Goal: Task Accomplishment & Management: Manage account settings

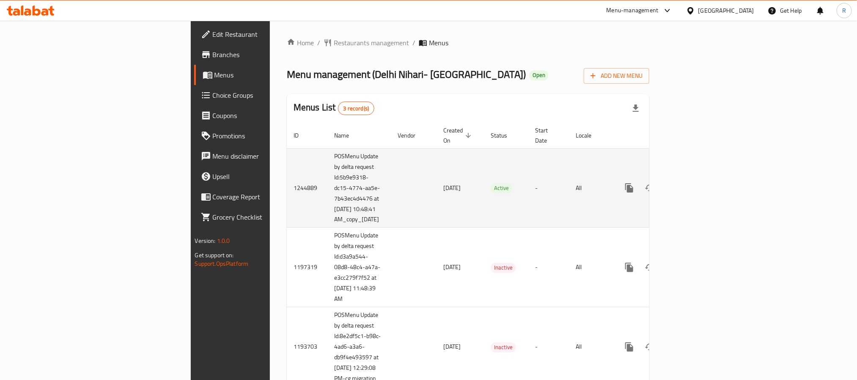
click at [695, 183] on icon "enhanced table" at bounding box center [690, 188] width 10 height 10
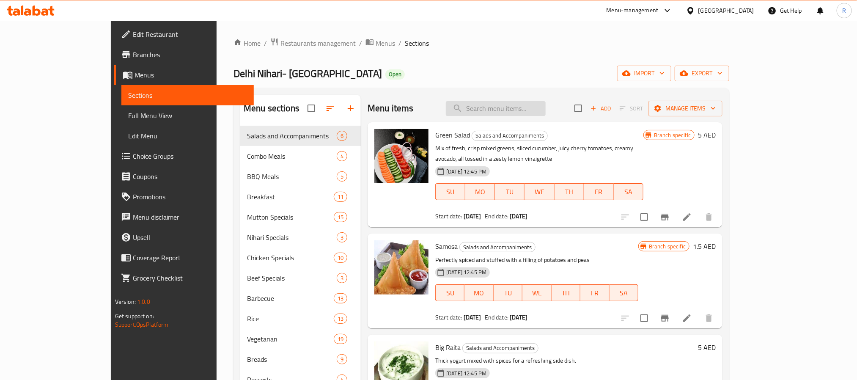
click at [515, 107] on input "search" at bounding box center [496, 108] width 100 height 15
paste input "Vegetable Combo 1"
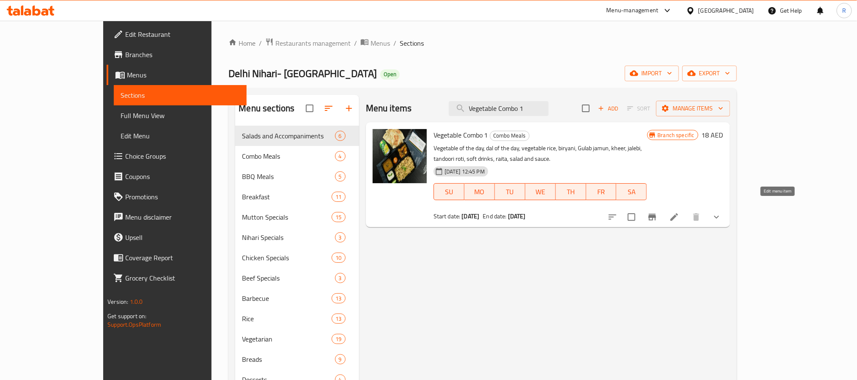
type input "Vegetable Combo 1"
click at [679, 212] on icon at bounding box center [674, 217] width 10 height 10
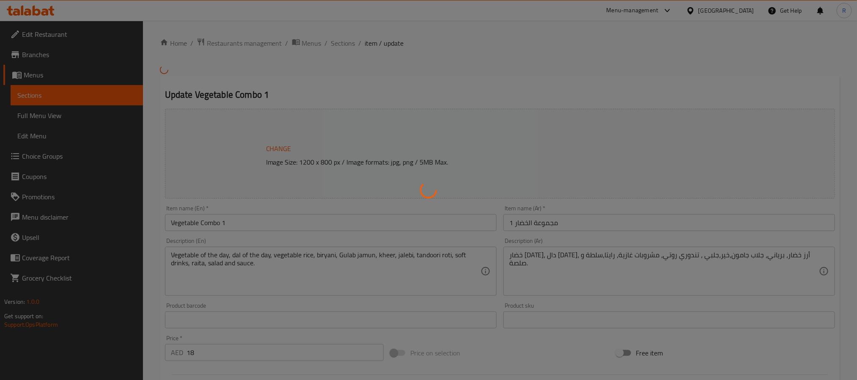
type input "Rice Type"
type input "1"
type input "نوع الحلو"
type input "1"
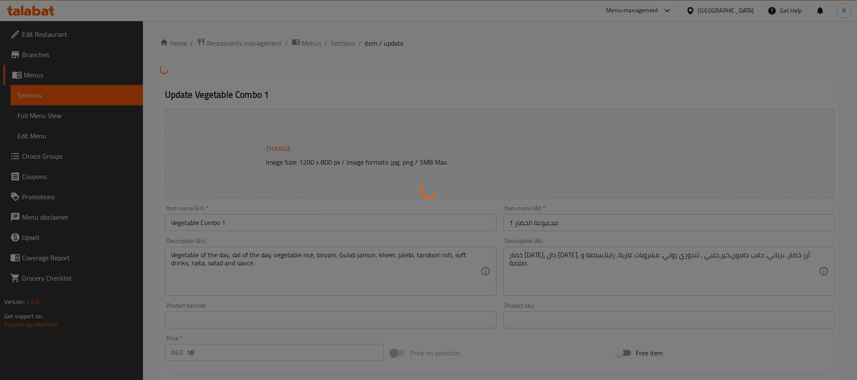
type input "1"
type input "نوع المشروب:"
type input "1"
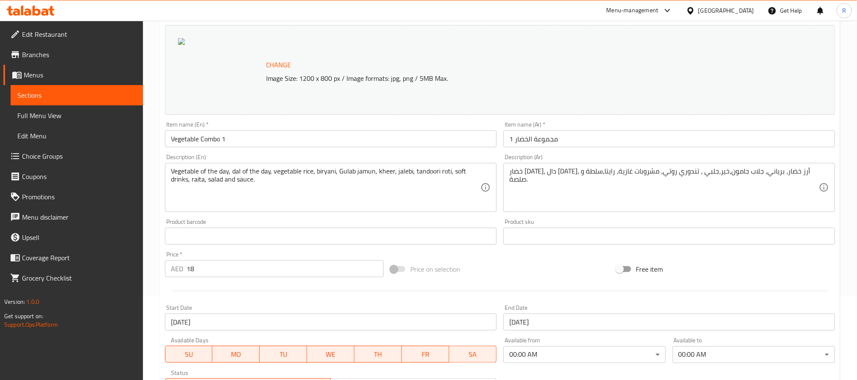
scroll to position [310, 0]
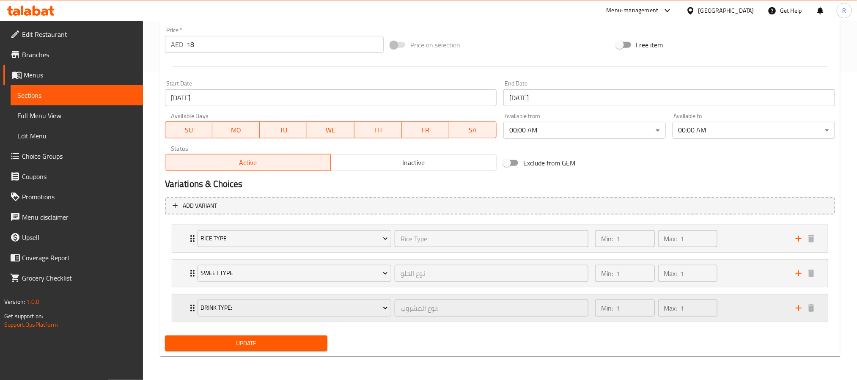
click at [749, 311] on div "Min: 1 ​ Max: 1 ​" at bounding box center [690, 307] width 200 height 27
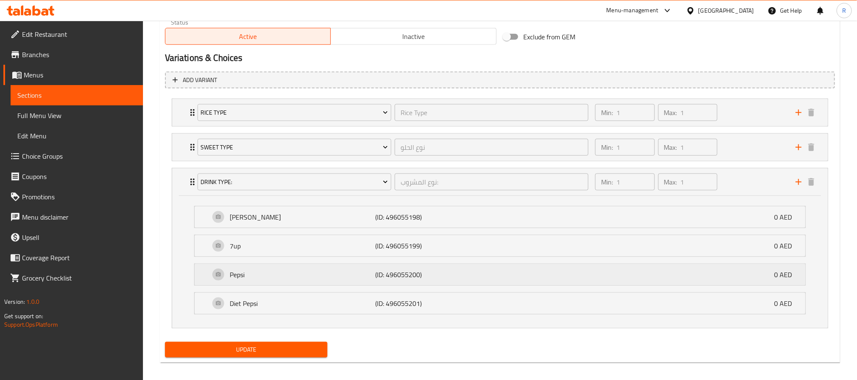
scroll to position [449, 0]
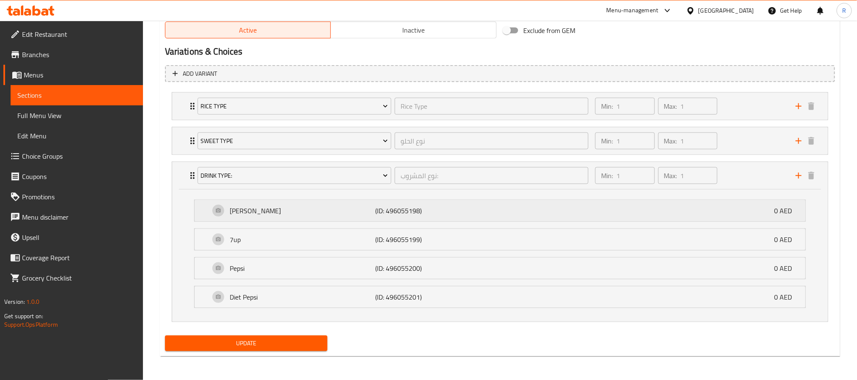
click at [736, 209] on div "[PERSON_NAME] (ID: 496055198) 0 AED" at bounding box center [502, 210] width 585 height 21
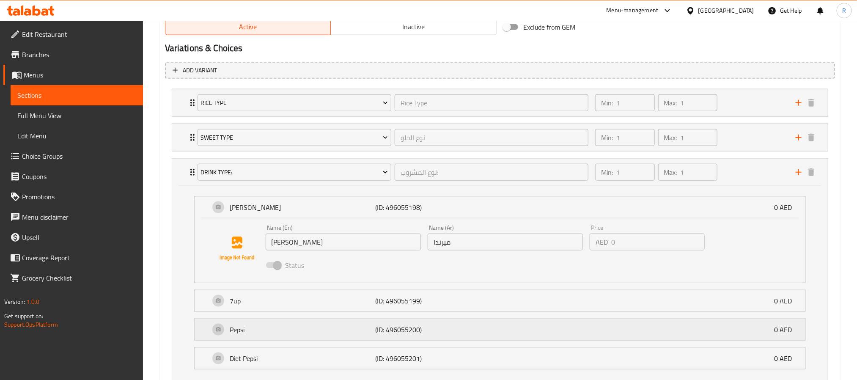
scroll to position [513, 0]
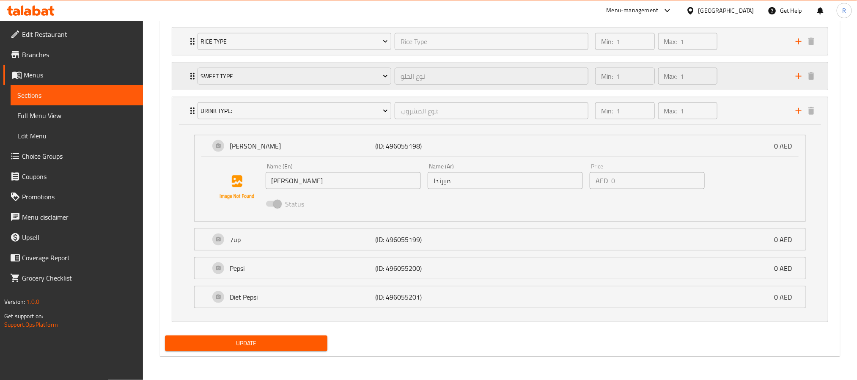
click at [737, 78] on div "Min: 1 ​ Max: 1 ​" at bounding box center [690, 76] width 200 height 27
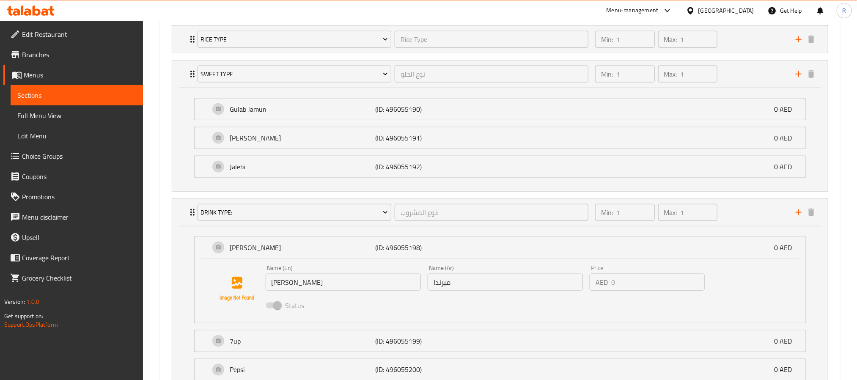
click at [527, 127] on li "[PERSON_NAME] (ID: 496055191) 0 AED Name (En) [PERSON_NAME] Name (En) Name (Ar)…" at bounding box center [499, 137] width 625 height 29
click at [527, 114] on div "Gulab Jamun (ID: 496055190) 0 AED" at bounding box center [502, 109] width 585 height 21
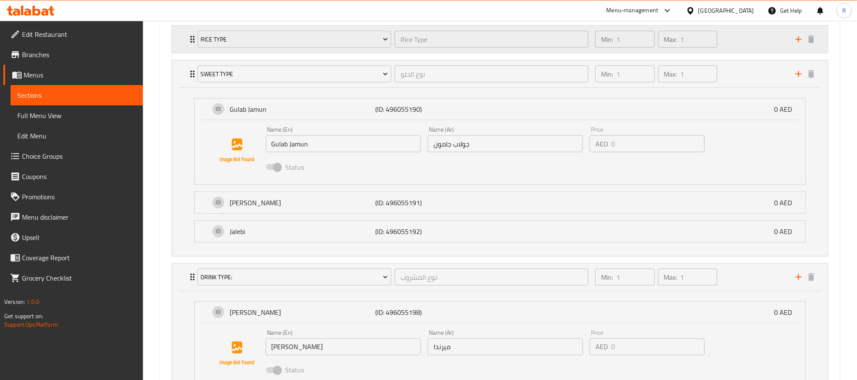
click at [749, 34] on div "Min: 1 ​ Max: 1 ​" at bounding box center [690, 39] width 200 height 27
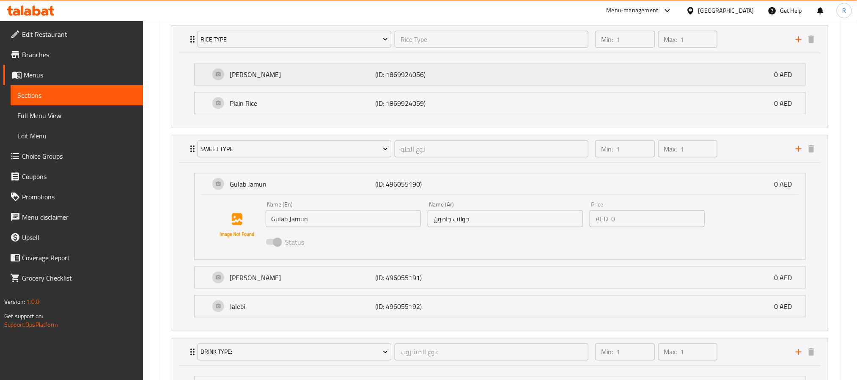
click at [428, 71] on p "(ID: 1869924056)" at bounding box center [423, 74] width 97 height 10
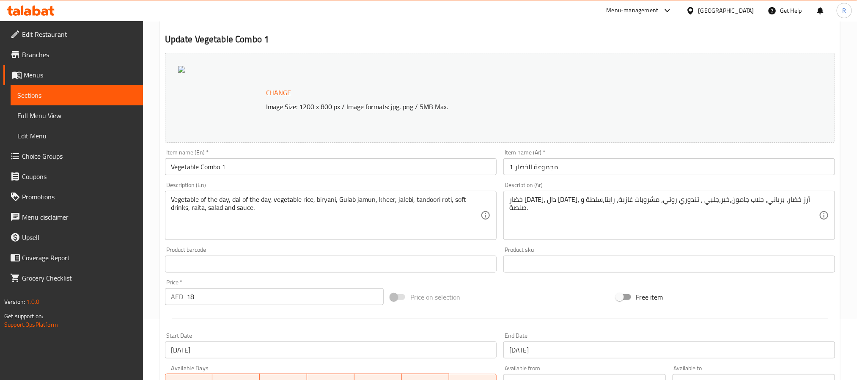
scroll to position [0, 0]
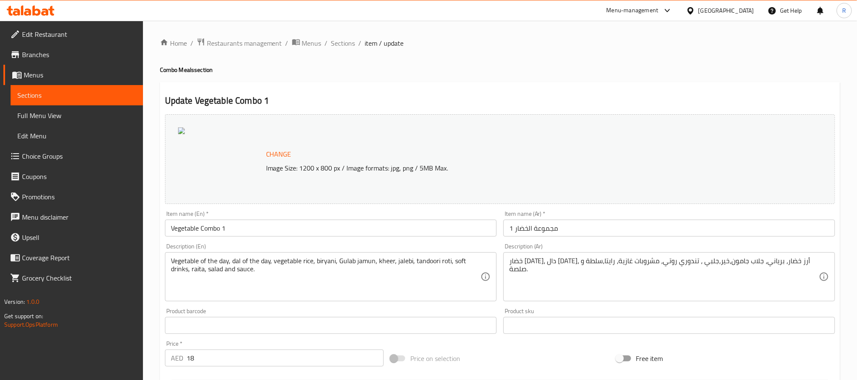
click at [225, 230] on input "Vegetable Combo 1" at bounding box center [331, 228] width 332 height 17
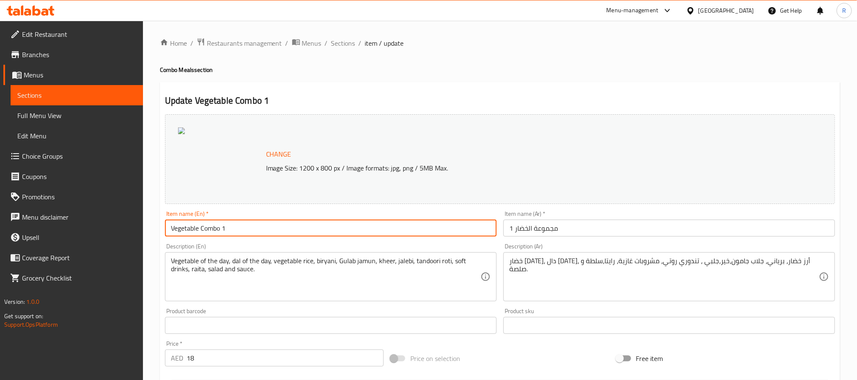
click at [225, 230] on input "Vegetable Combo 1" at bounding box center [331, 228] width 332 height 17
click at [76, 121] on link "Full Menu View" at bounding box center [77, 115] width 132 height 20
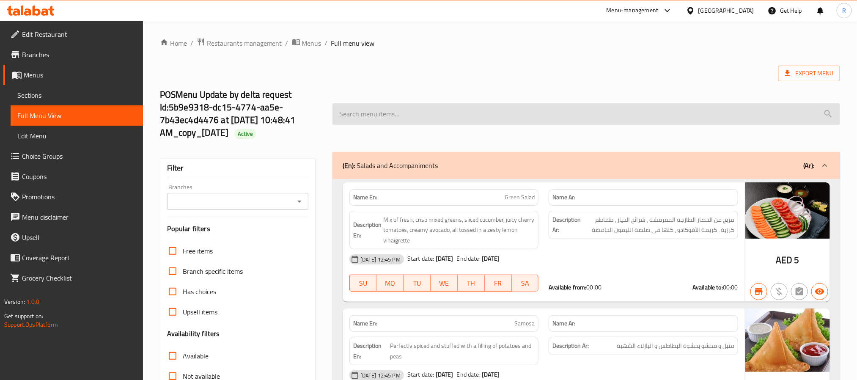
paste input "Vegetable Combo 1"
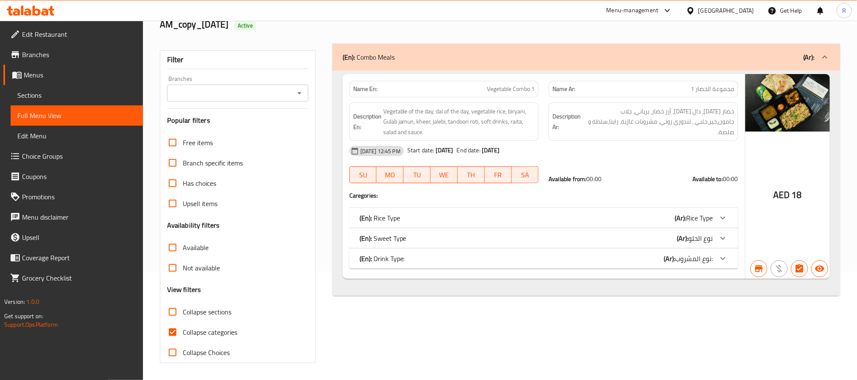
type input "Vegetable Combo 1"
click at [470, 214] on div "(En): Rice Type (Ar): Rice Type" at bounding box center [535, 218] width 353 height 10
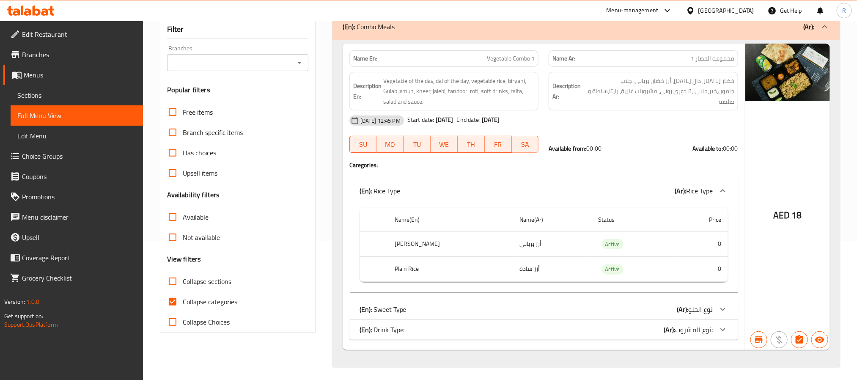
scroll to position [143, 0]
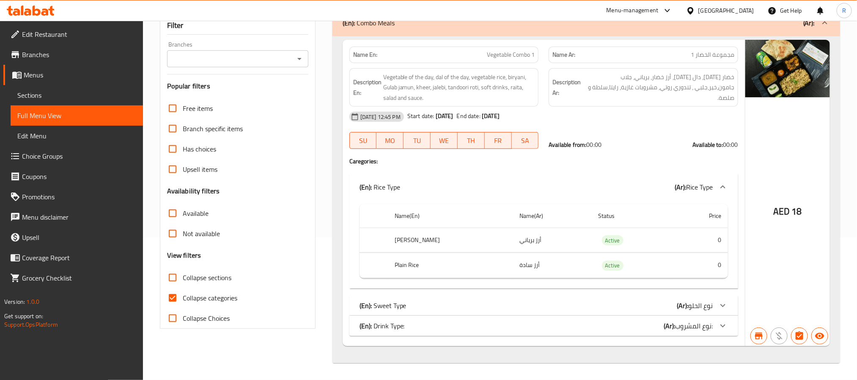
click at [475, 296] on div "Name En: Vegetable Combo 1 Name Ar: مجموعة الخضار 1 Description En: Vegetable o…" at bounding box center [544, 193] width 402 height 306
click at [467, 301] on div "(En): Sweet Type (Ar): نوع الحلو" at bounding box center [543, 305] width 389 height 20
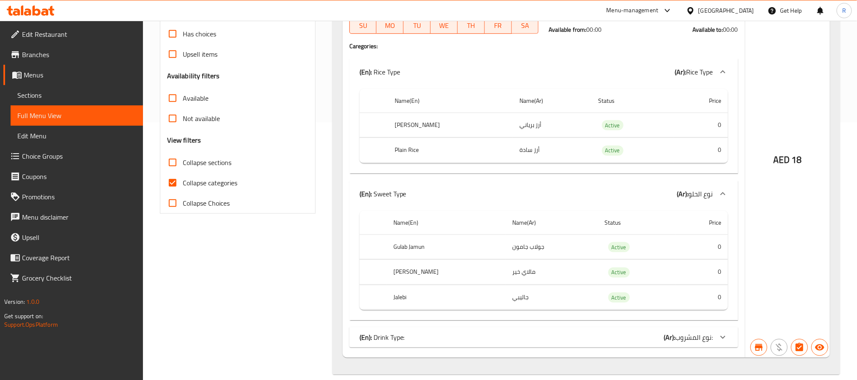
click at [495, 342] on div "(En): Drink Type: (Ar): نوع المشروب:" at bounding box center [535, 337] width 353 height 10
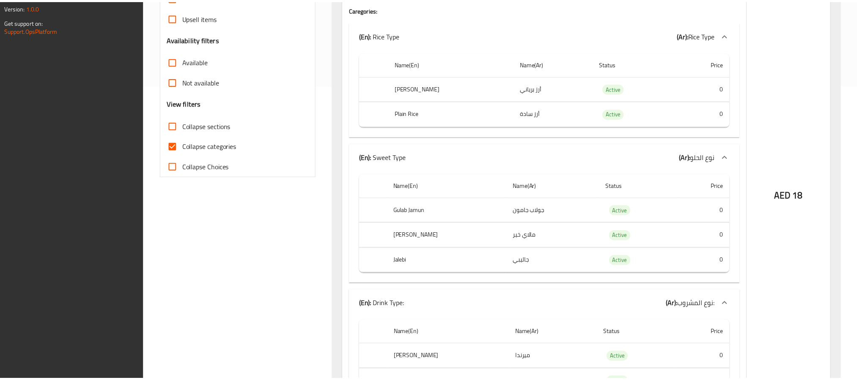
scroll to position [417, 0]
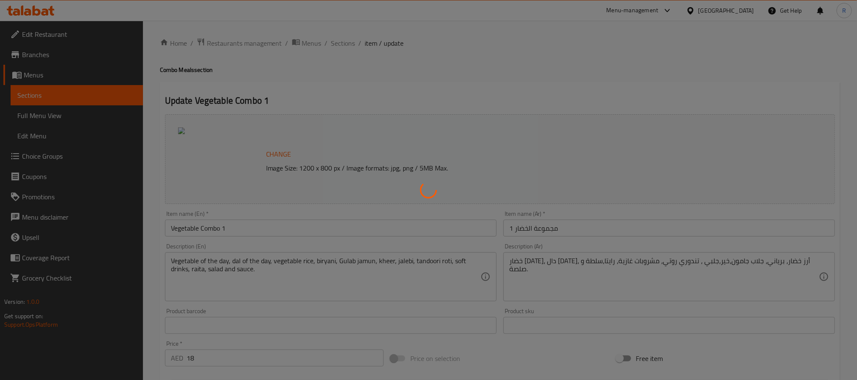
type input "Rice Type"
type input "1"
type input "نوع الحلو"
type input "1"
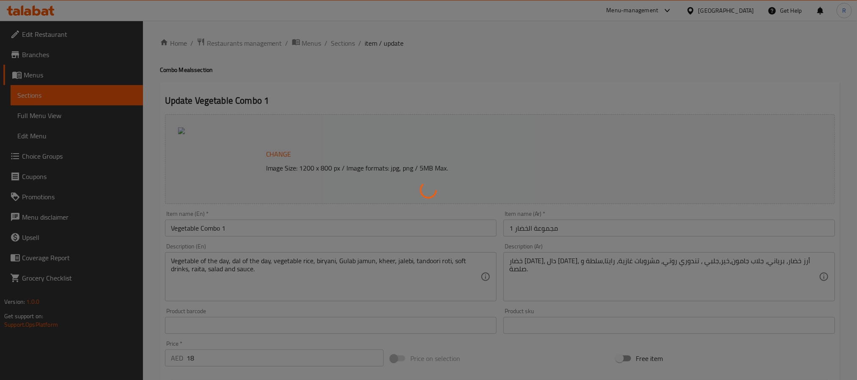
type input "1"
type input "نوع المشروب:"
type input "1"
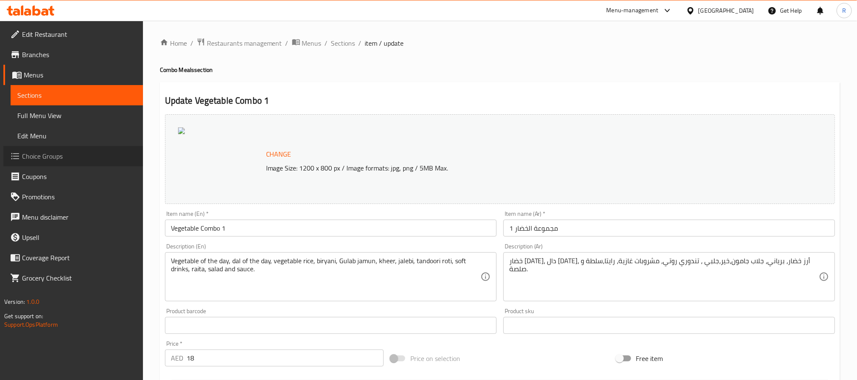
click at [71, 156] on span "Choice Groups" at bounding box center [79, 156] width 114 height 10
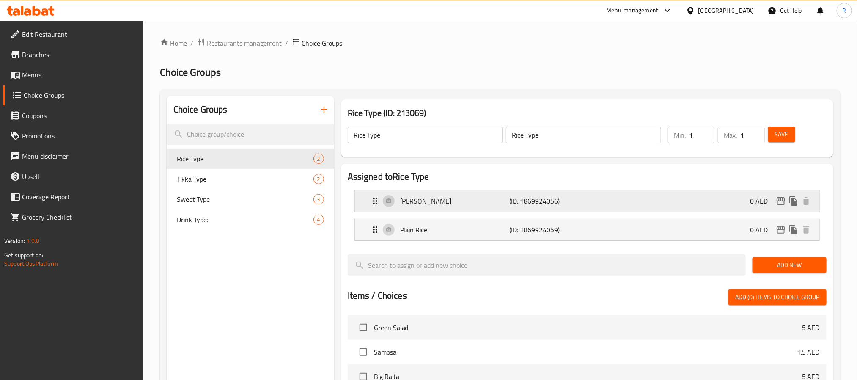
click at [480, 203] on p "[PERSON_NAME]" at bounding box center [454, 201] width 109 height 10
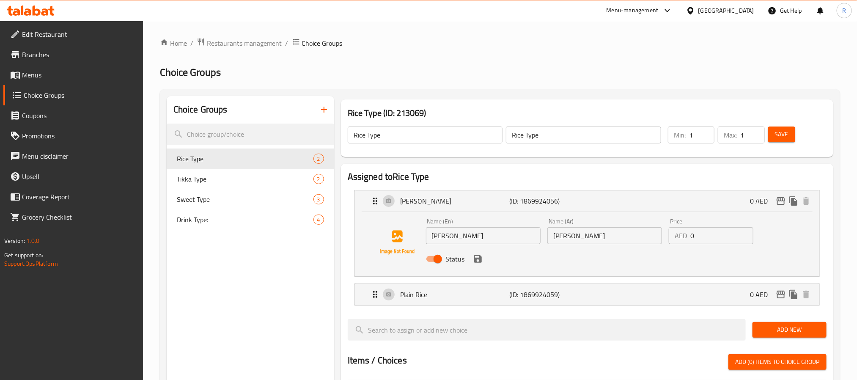
click at [617, 232] on input "[PERSON_NAME]" at bounding box center [604, 235] width 115 height 17
click at [589, 238] on input "[PERSON_NAME]" at bounding box center [604, 235] width 115 height 17
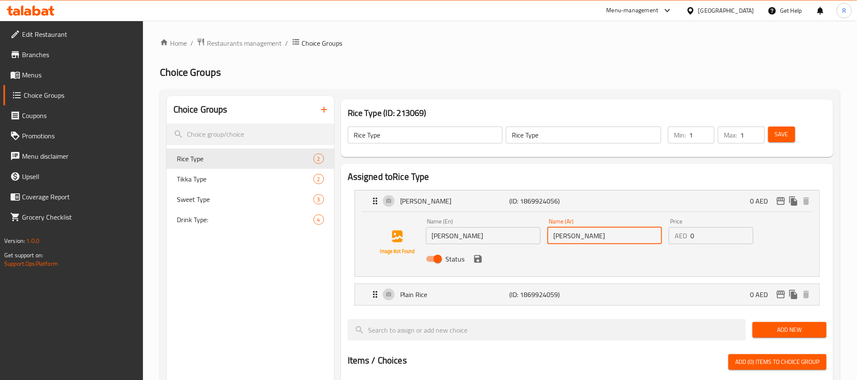
click at [589, 238] on input "[PERSON_NAME]" at bounding box center [604, 235] width 115 height 17
paste input "أرز برياني"
click at [480, 255] on icon "save" at bounding box center [478, 259] width 8 height 8
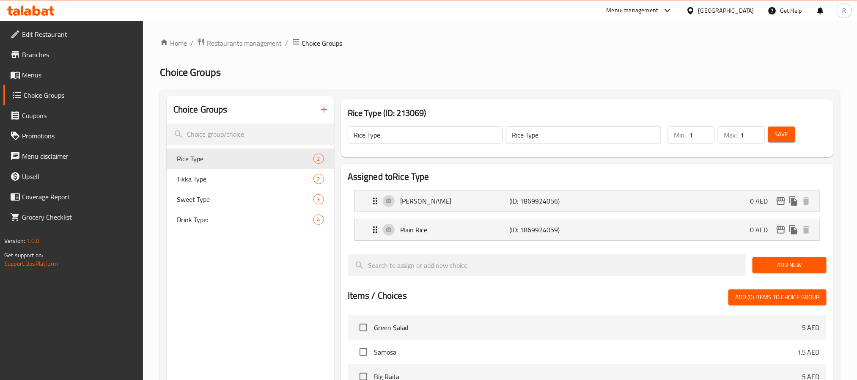
type input "أرز برياني"
click at [532, 235] on p "(ID: 1869924059)" at bounding box center [545, 230] width 73 height 10
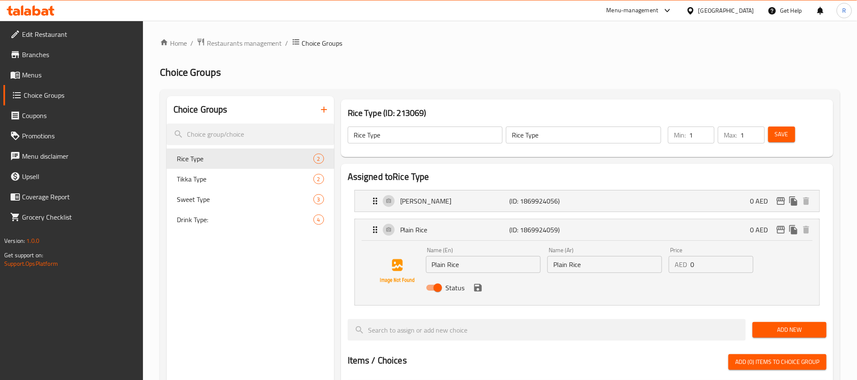
click at [595, 265] on input "Plain Rice" at bounding box center [604, 264] width 115 height 17
click at [623, 263] on input "Plain Rice" at bounding box center [604, 264] width 115 height 17
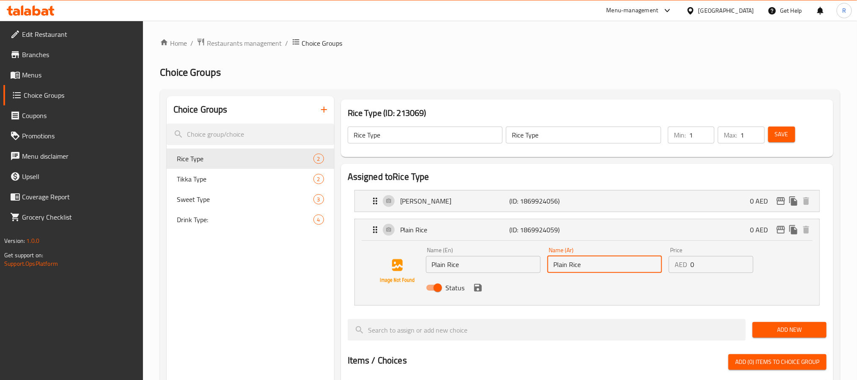
click at [623, 263] on input "Plain Rice" at bounding box center [604, 264] width 115 height 17
paste input "أرز"
click at [561, 265] on input "أرز سادة كبير" at bounding box center [604, 264] width 115 height 17
drag, startPoint x: 479, startPoint y: 289, endPoint x: 674, endPoint y: 205, distance: 212.9
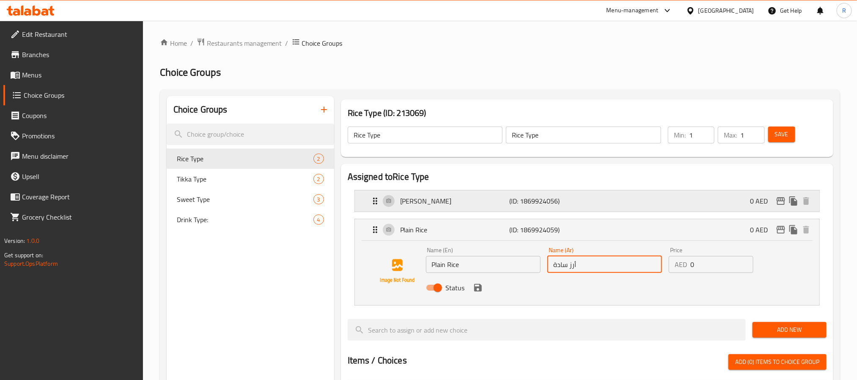
click at [479, 289] on icon "save" at bounding box center [478, 288] width 8 height 8
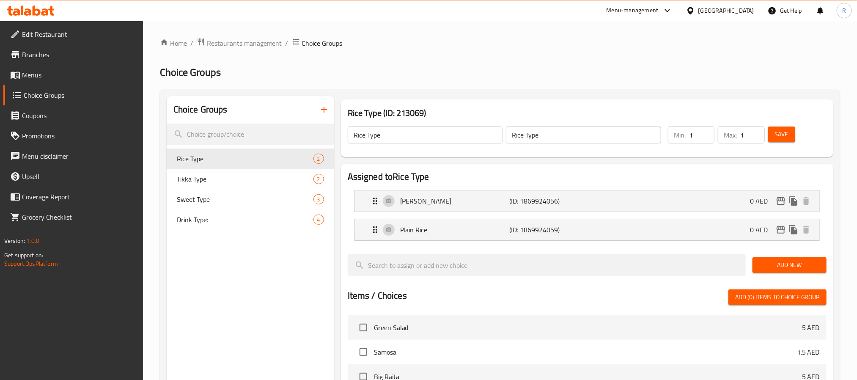
type input "أرز سادة"
click at [782, 138] on span "Save" at bounding box center [782, 134] width 14 height 11
